Goal: Participate in discussion: Engage in conversation with other users on a specific topic

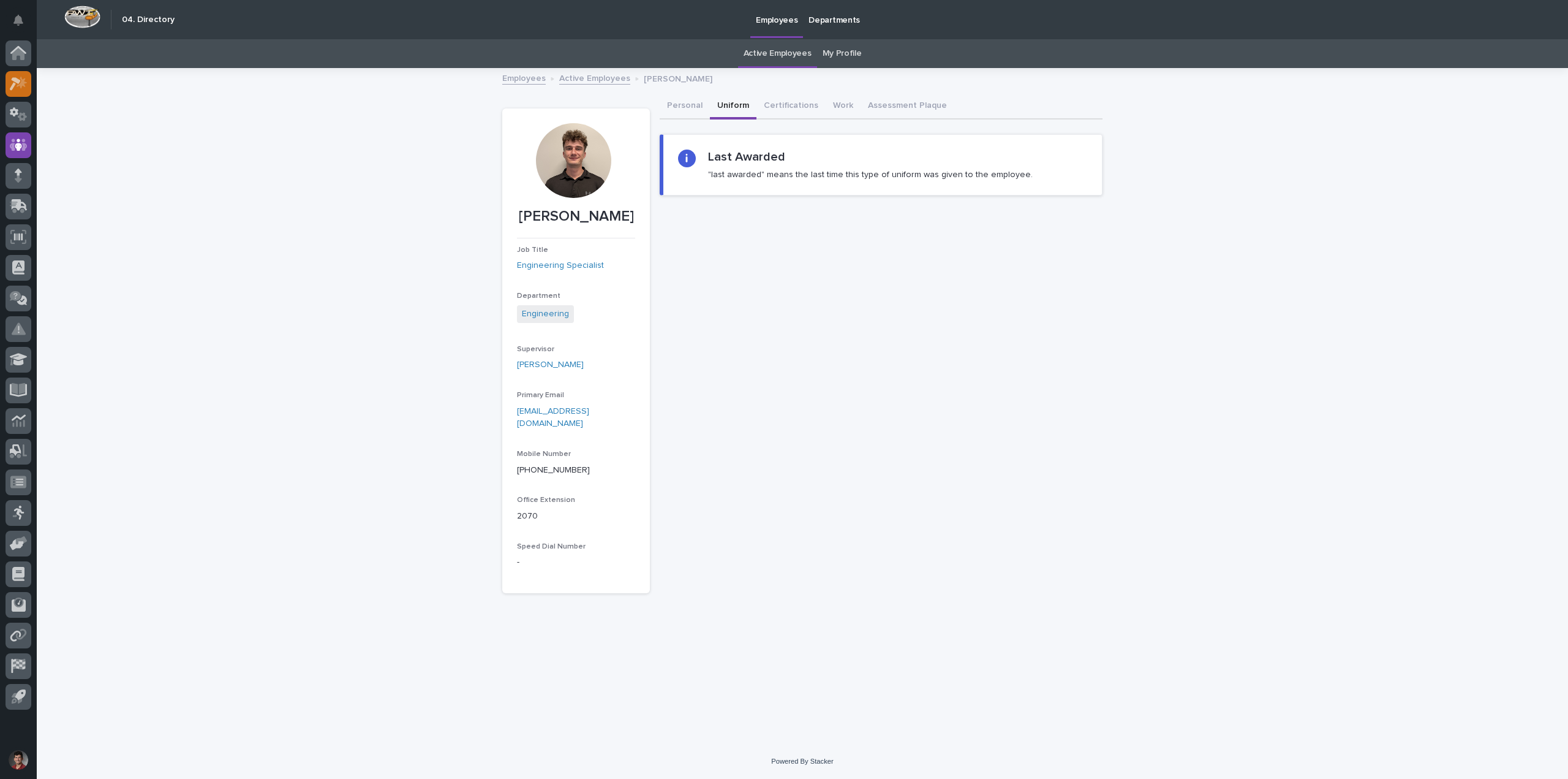
click at [26, 82] on icon at bounding box center [21, 82] width 10 height 12
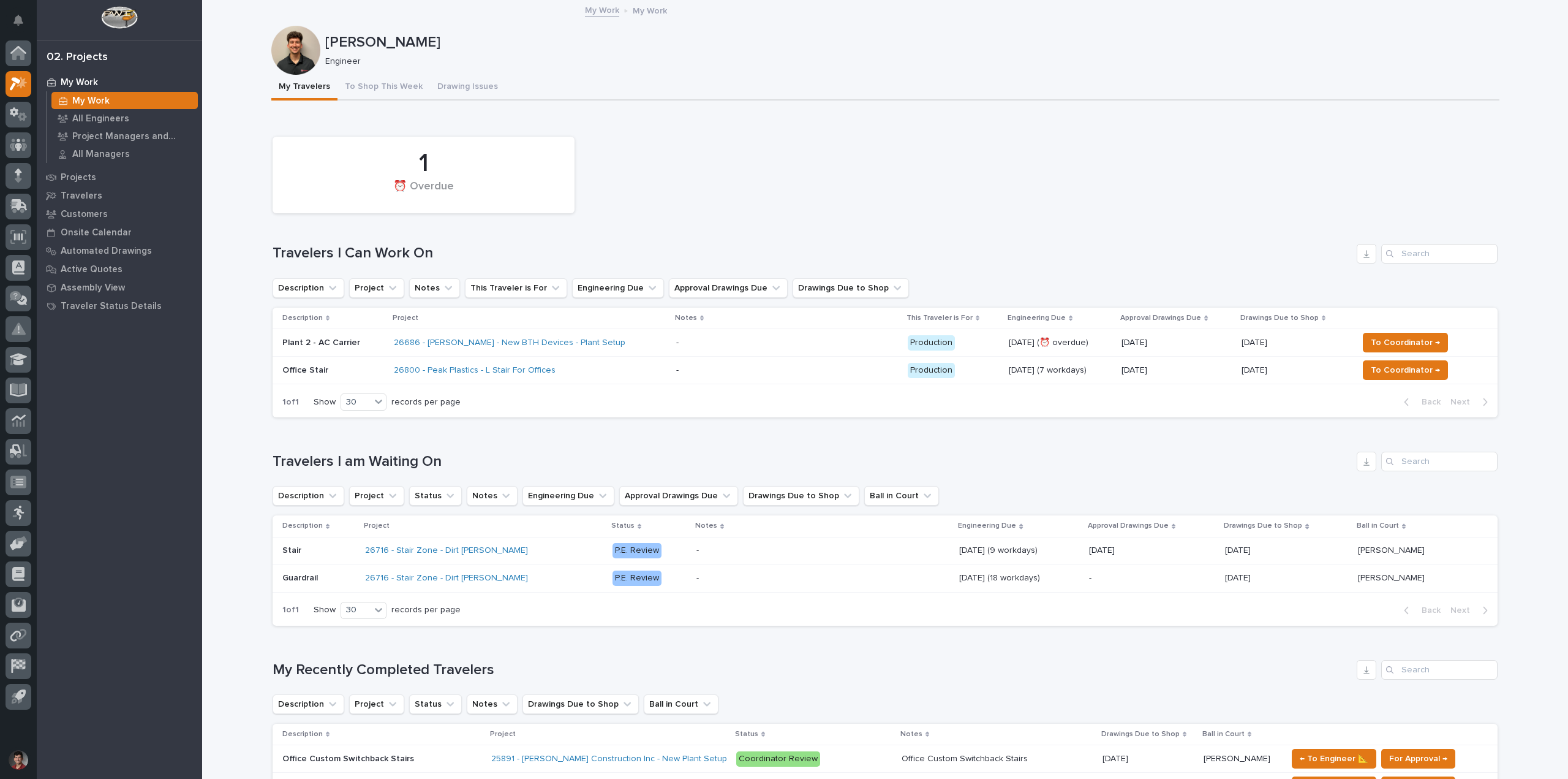
click at [633, 331] on td "26686 - [PERSON_NAME] - New BTH Devices - Plant Setup" at bounding box center [530, 343] width 282 height 28
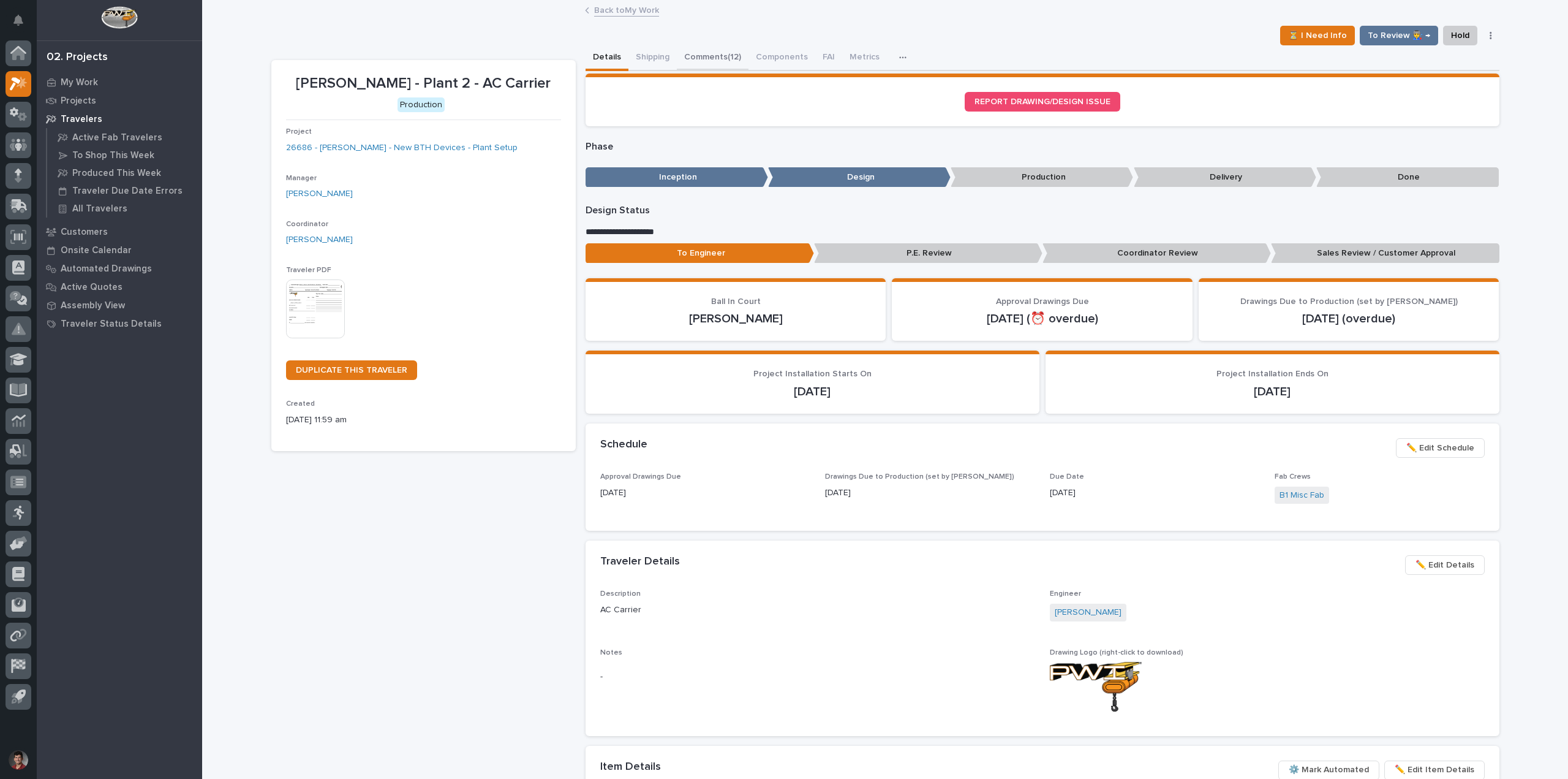
click at [719, 58] on button "Comments (12)" at bounding box center [713, 58] width 72 height 26
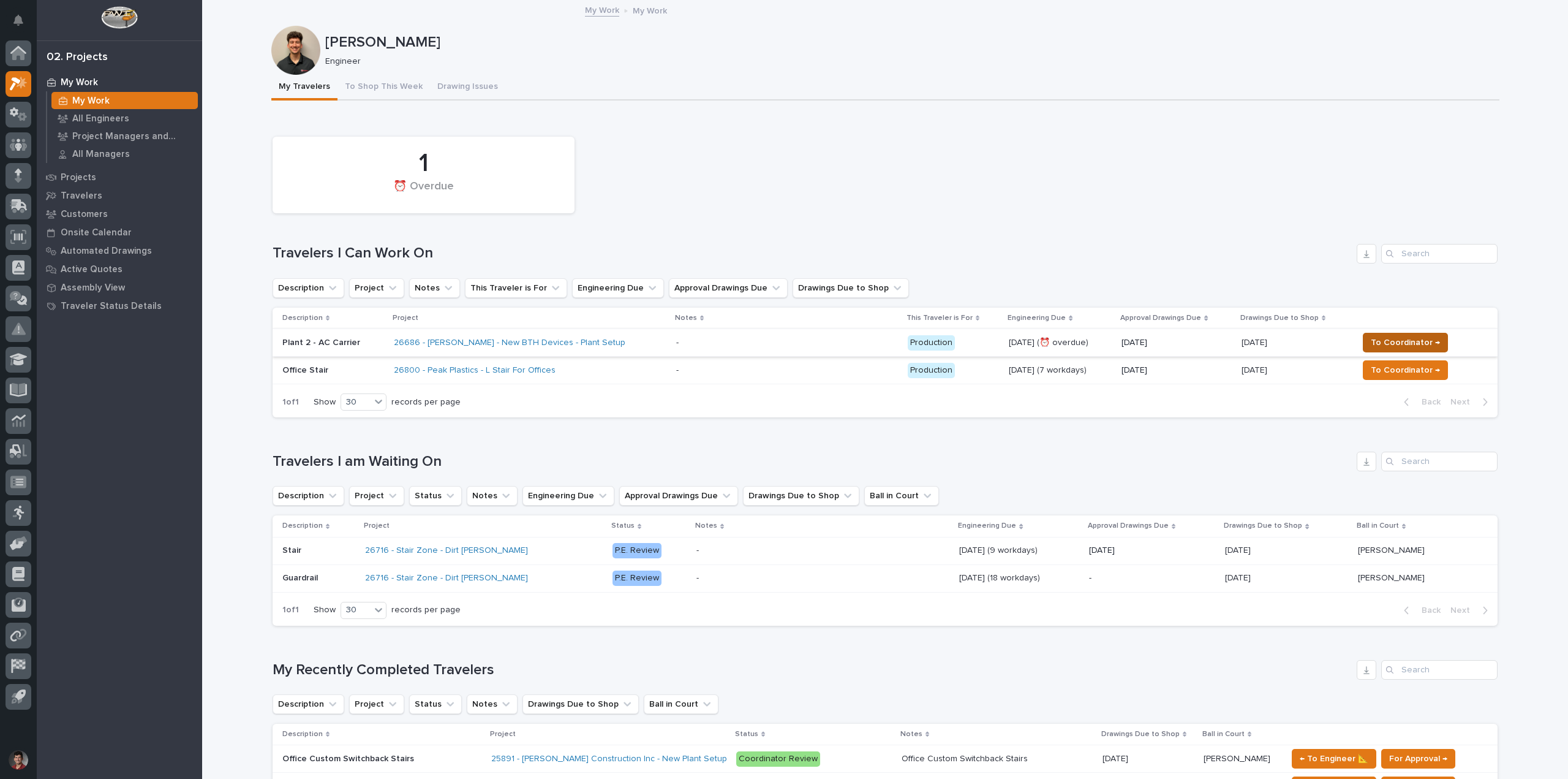
click at [1395, 348] on span "To Coordinator →" at bounding box center [1405, 342] width 69 height 15
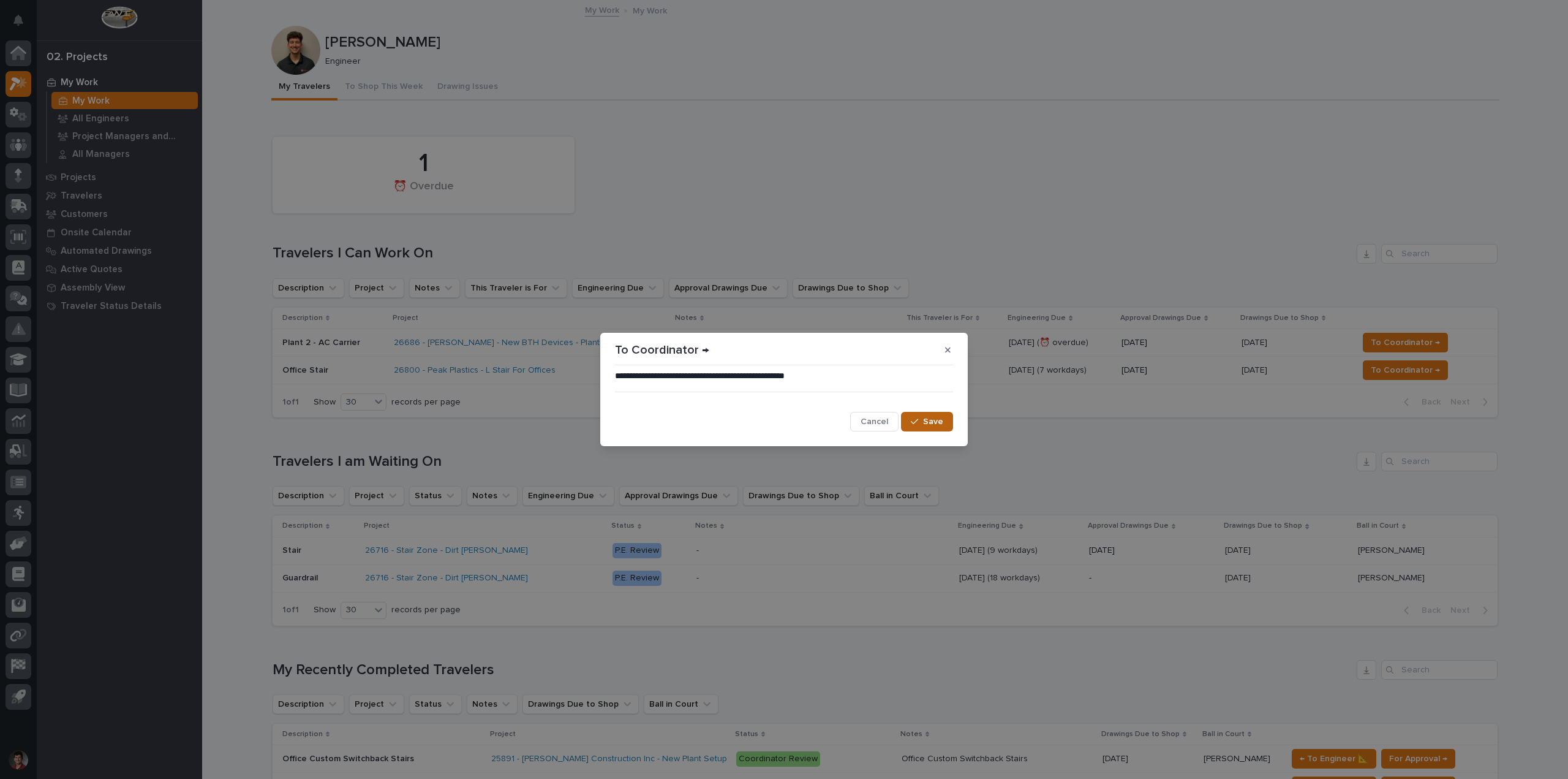
click at [935, 415] on button "Save" at bounding box center [926, 421] width 52 height 19
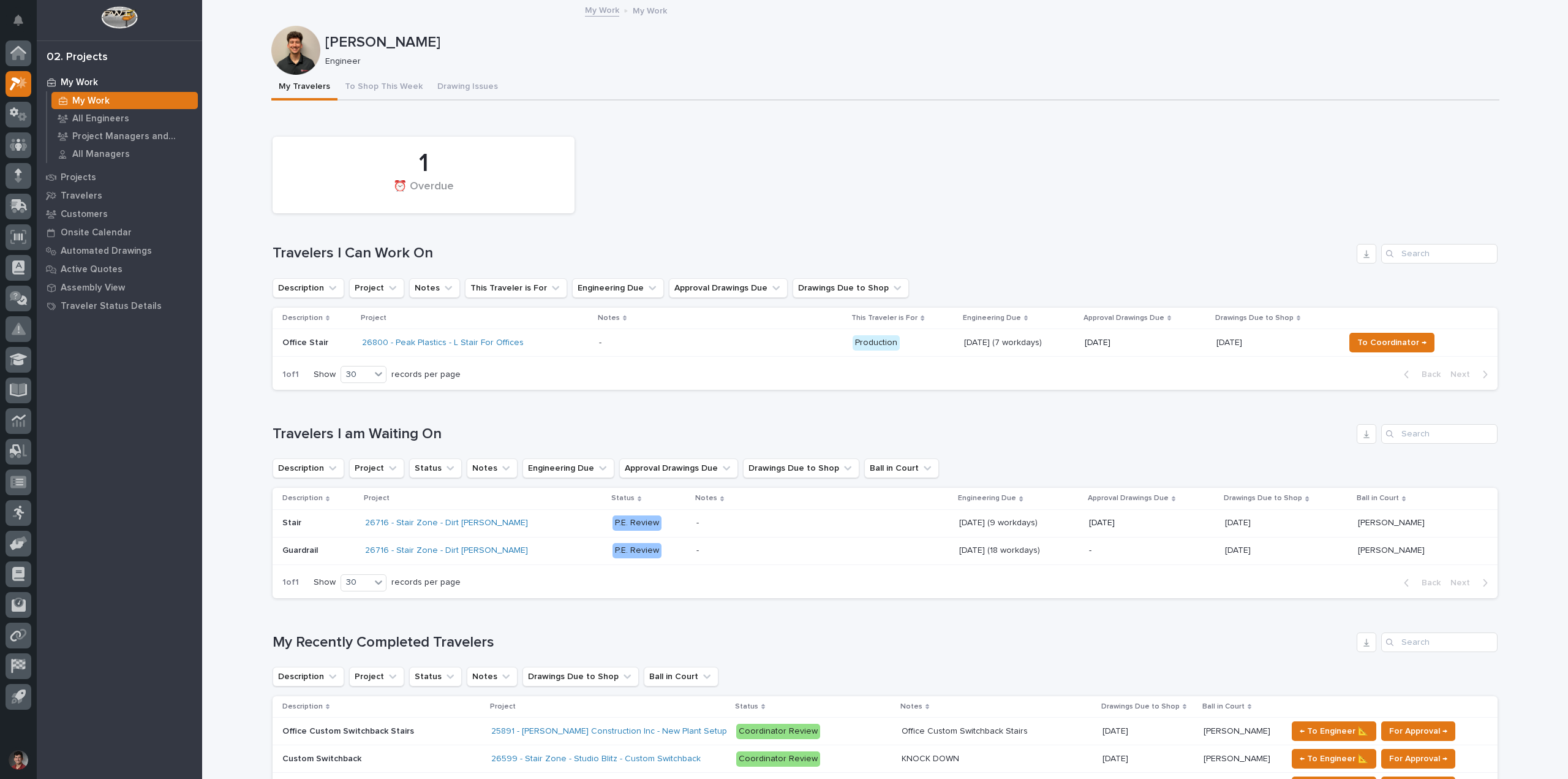
click at [587, 348] on td "26800 - Peak Plastics - L Stair For Offices" at bounding box center [475, 343] width 237 height 28
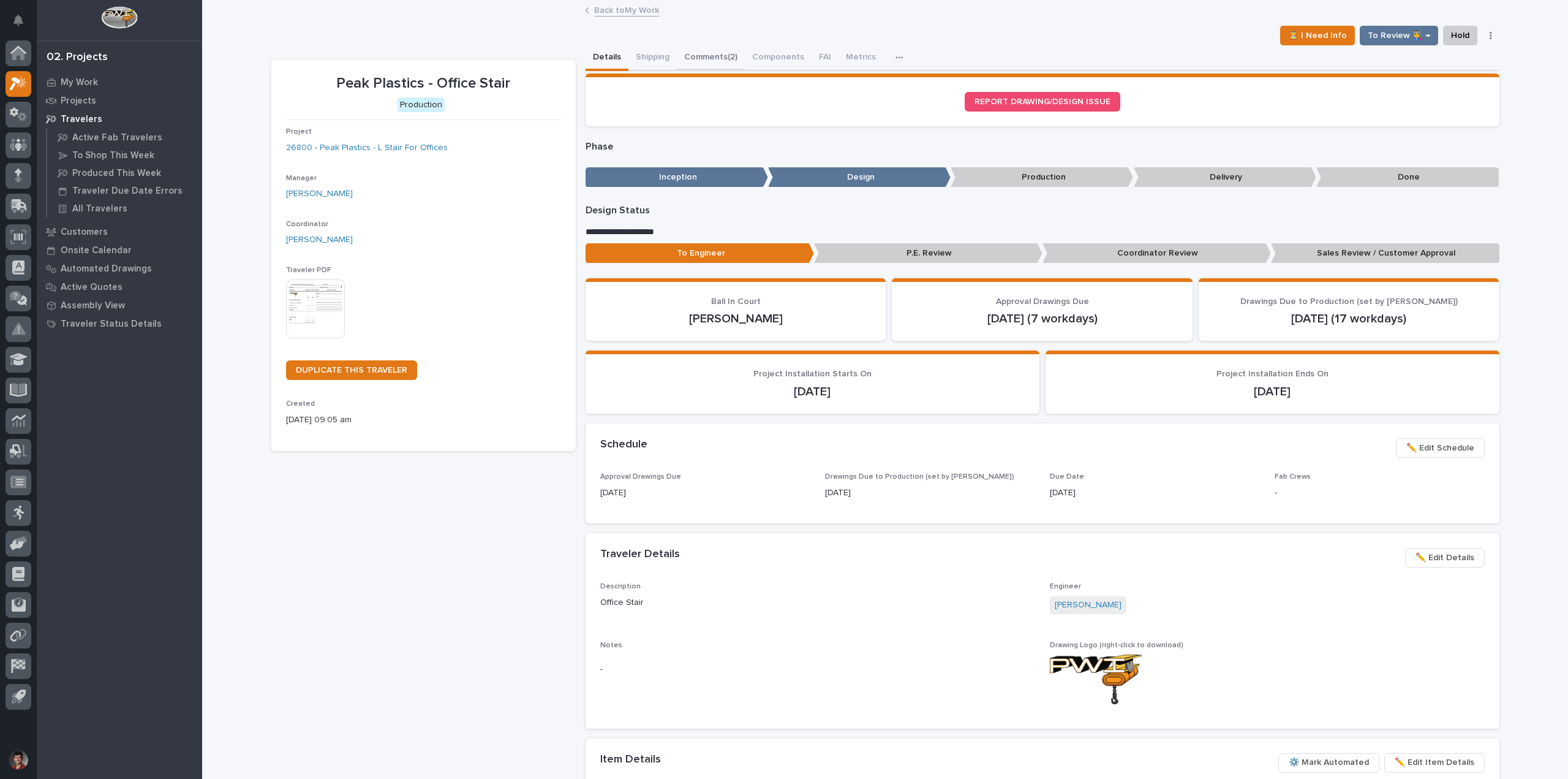
click at [704, 56] on button "Comments (2)" at bounding box center [711, 58] width 68 height 26
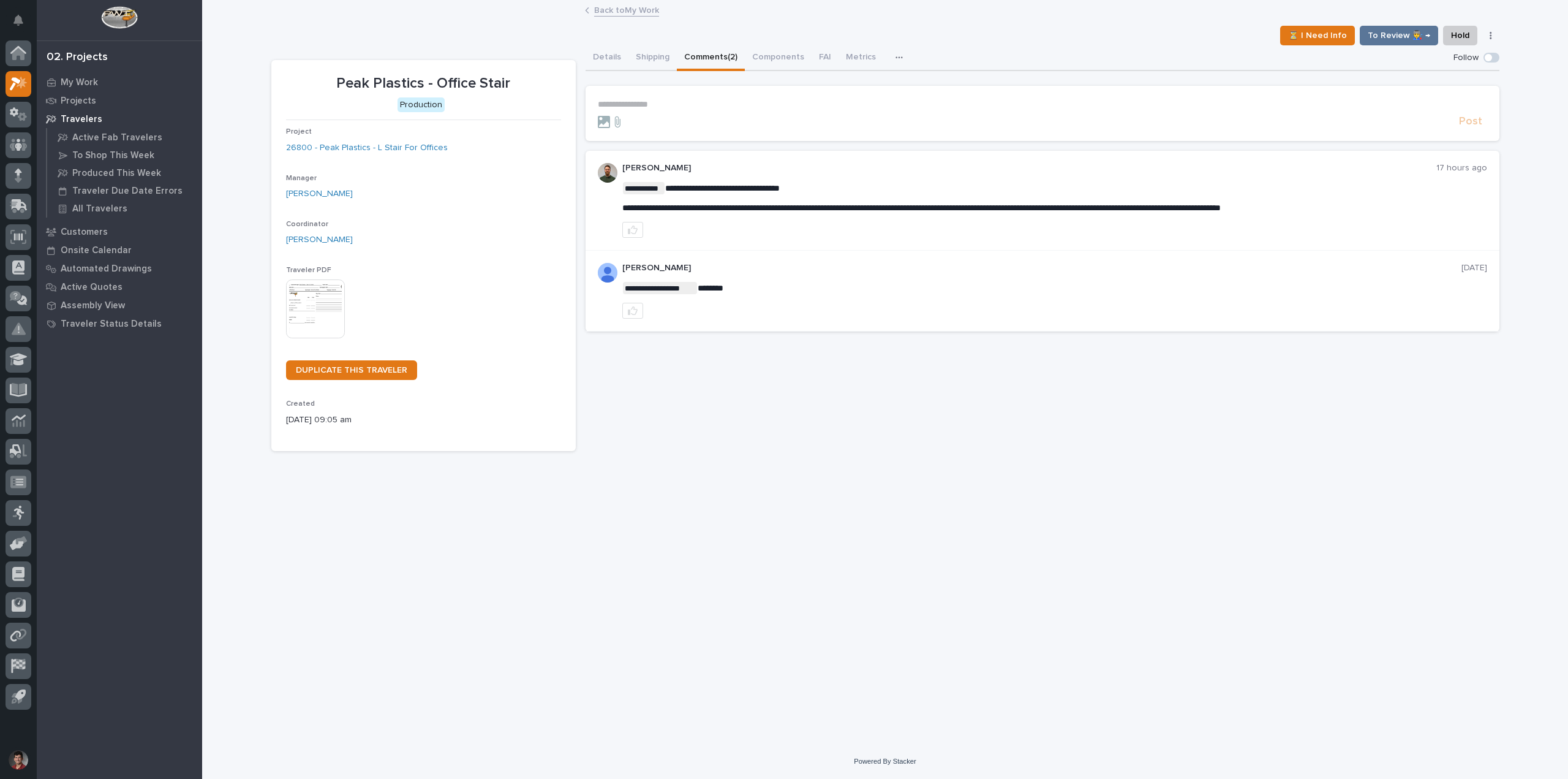
click at [679, 101] on p "**********" at bounding box center [1042, 104] width 889 height 10
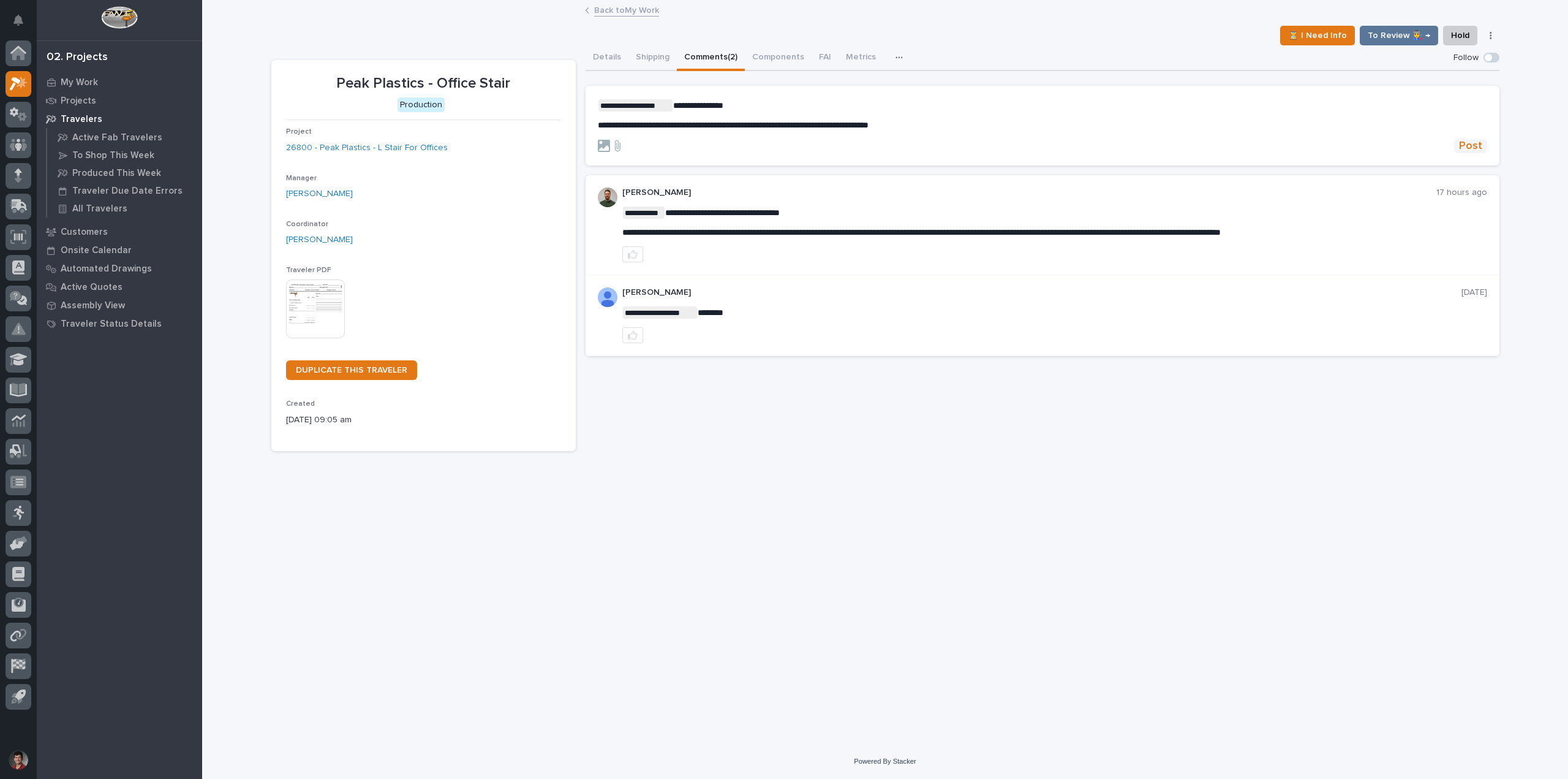
click at [1460, 144] on span "Post" at bounding box center [1471, 146] width 23 height 14
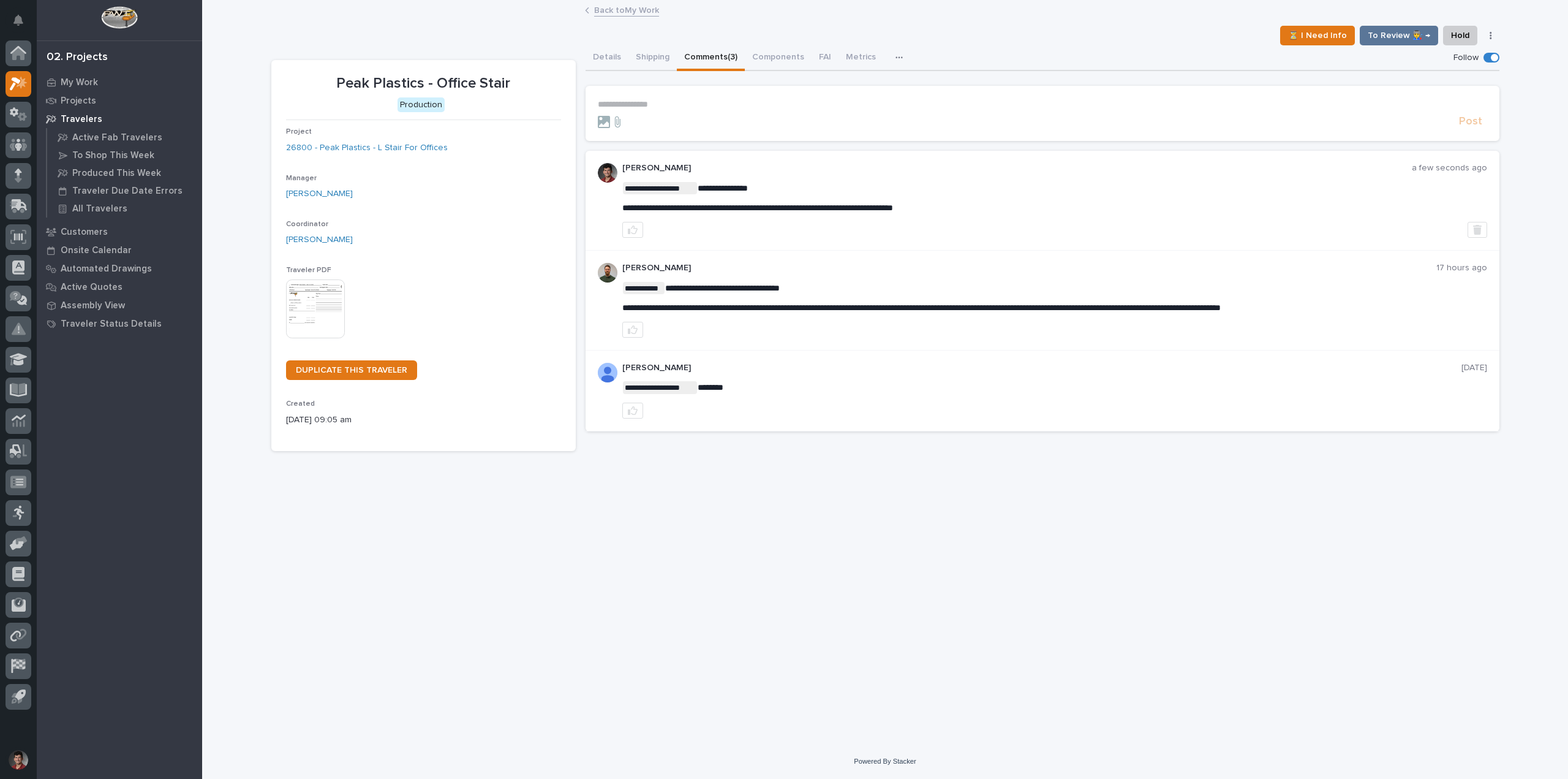
click at [634, 6] on link "Back to My Work" at bounding box center [627, 9] width 65 height 14
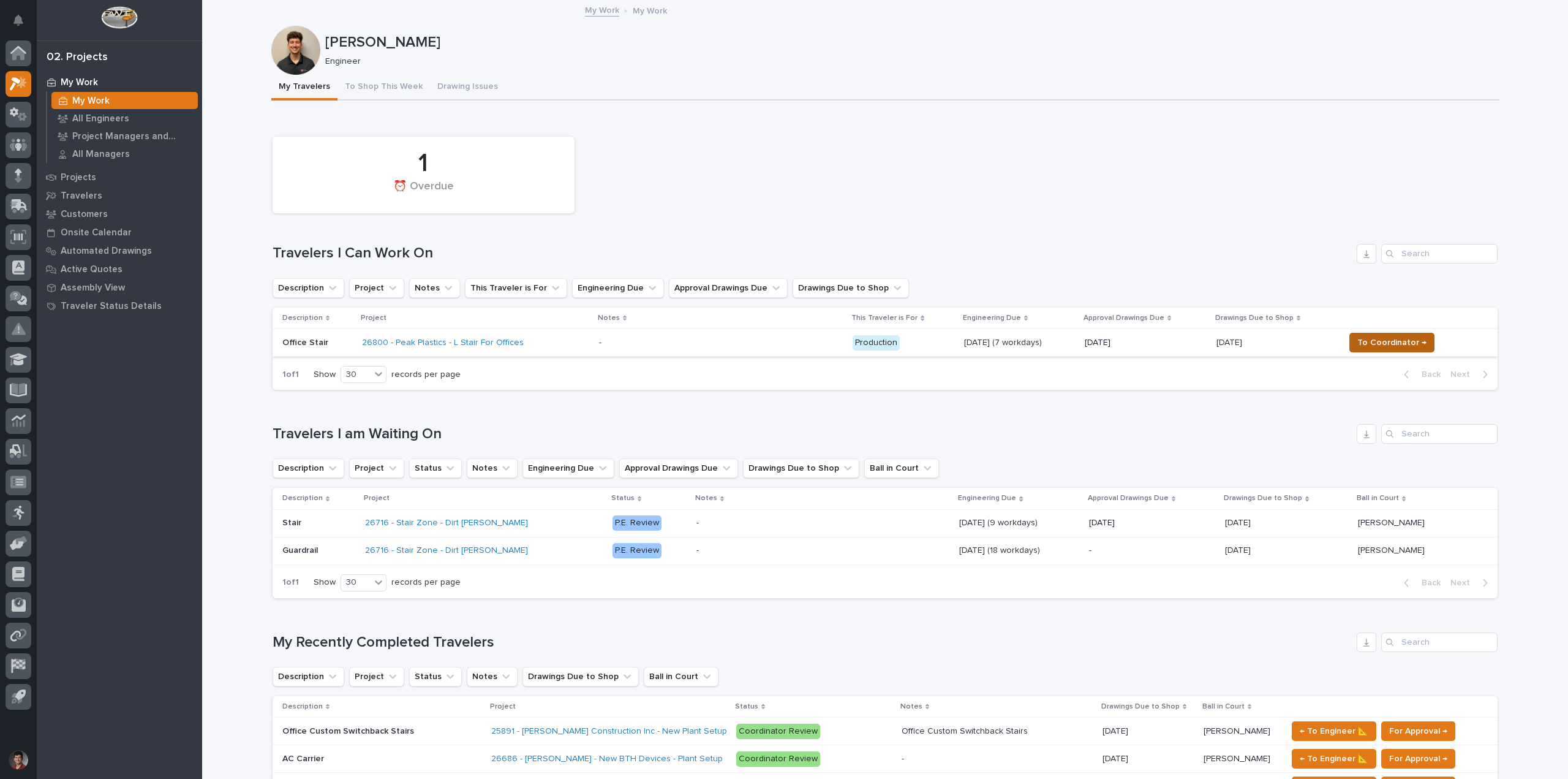
click at [1389, 338] on span "To Coordinator →" at bounding box center [1392, 342] width 69 height 15
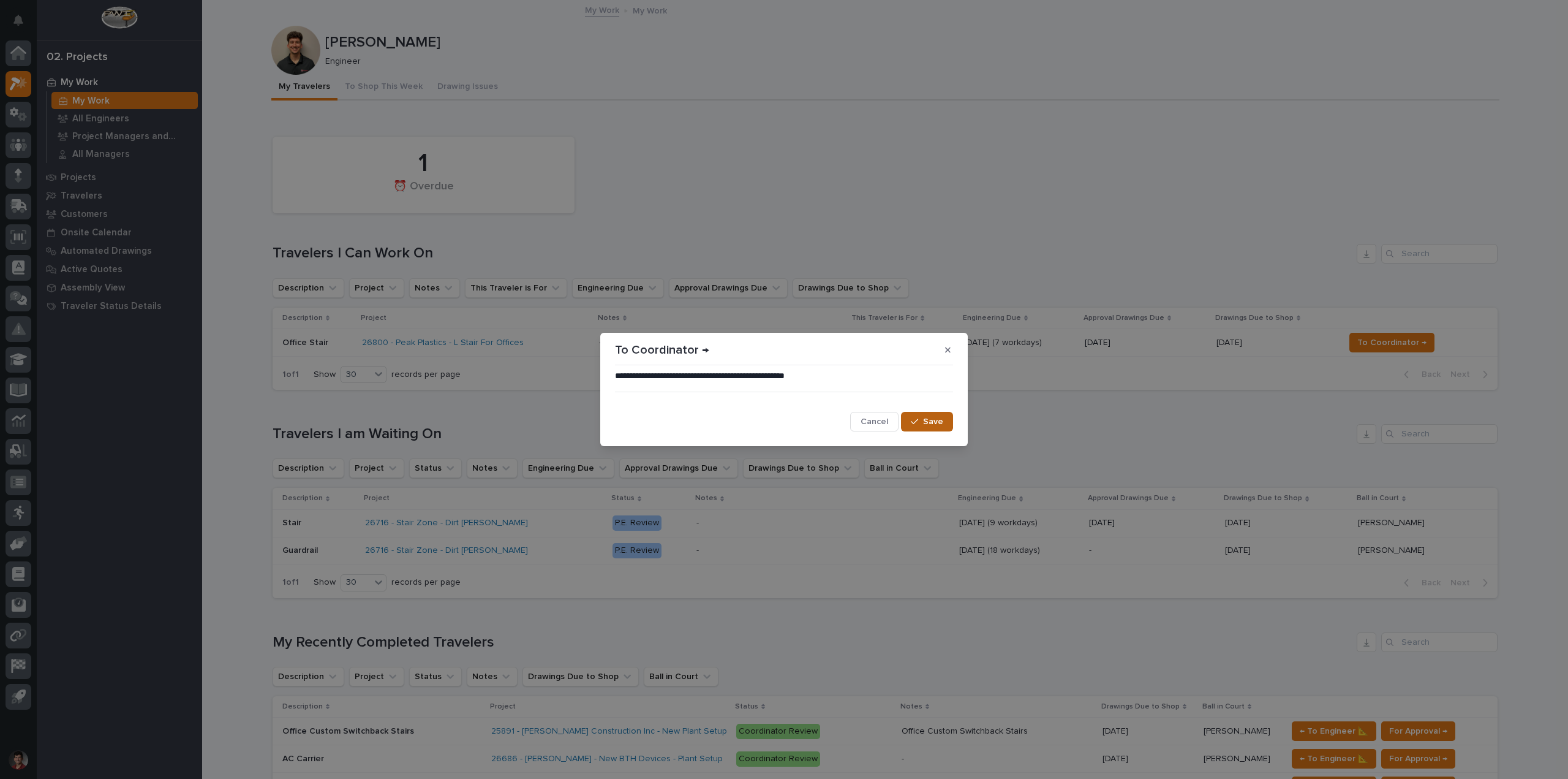
click at [932, 431] on button "Save" at bounding box center [926, 421] width 52 height 19
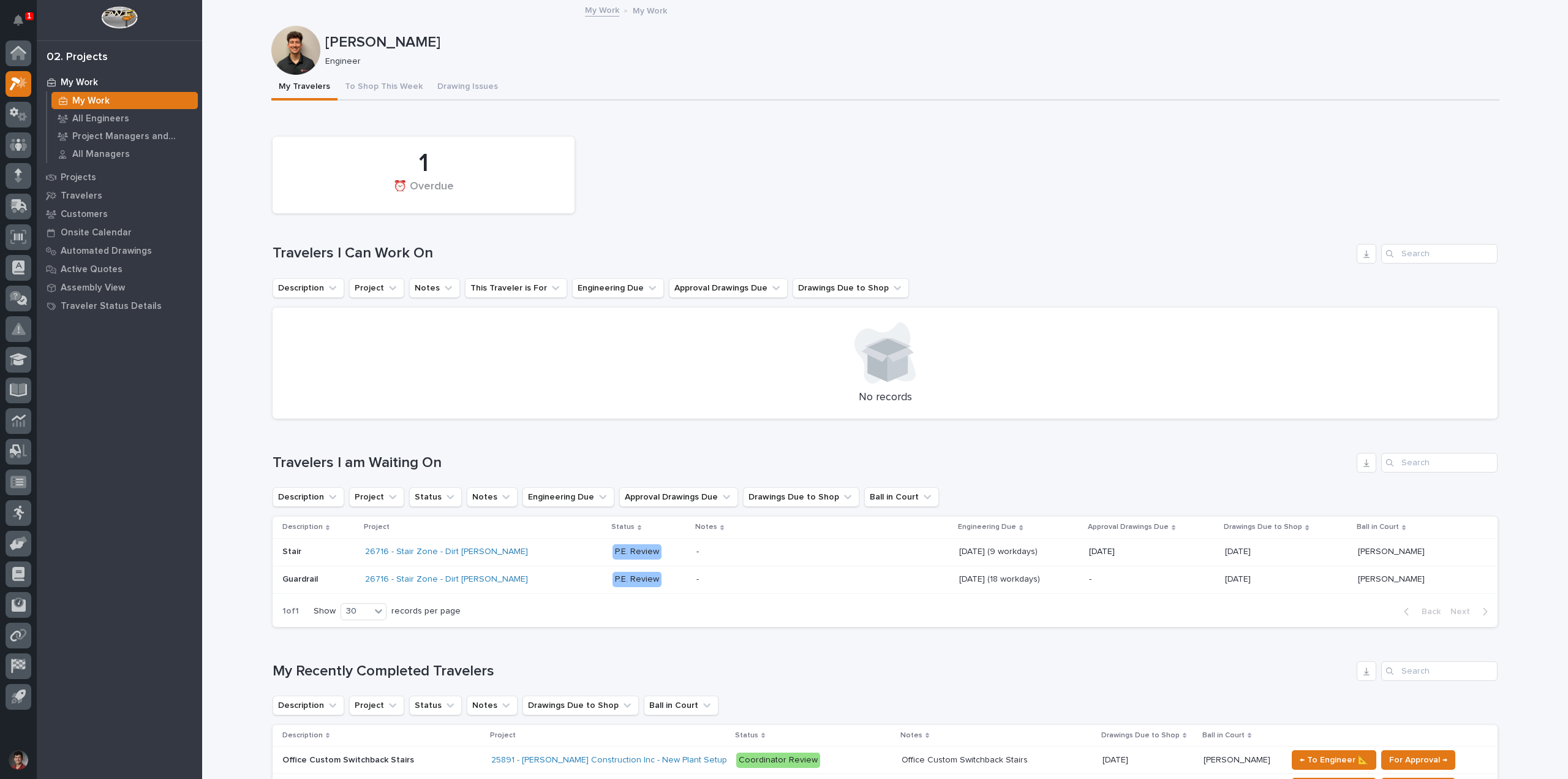
click at [1125, 198] on div "1 ⏰ Overdue" at bounding box center [885, 175] width 1238 height 89
